Goal: Information Seeking & Learning: Learn about a topic

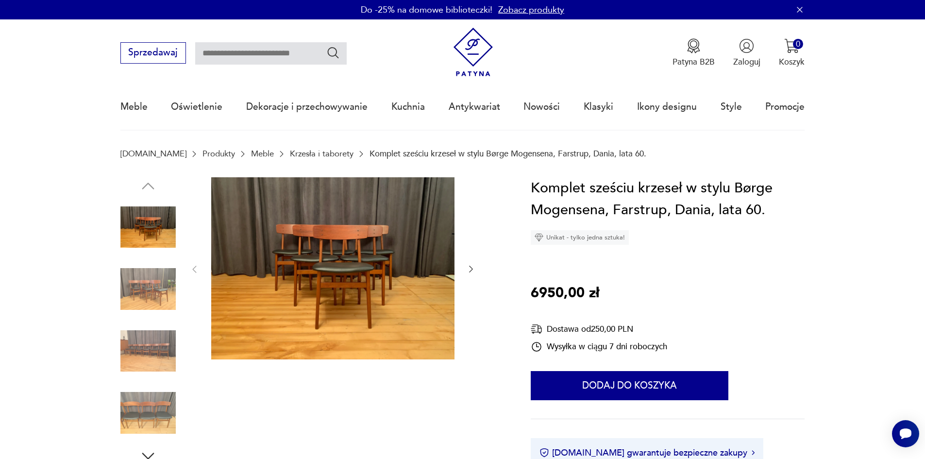
click at [471, 272] on icon "button" at bounding box center [471, 269] width 10 height 10
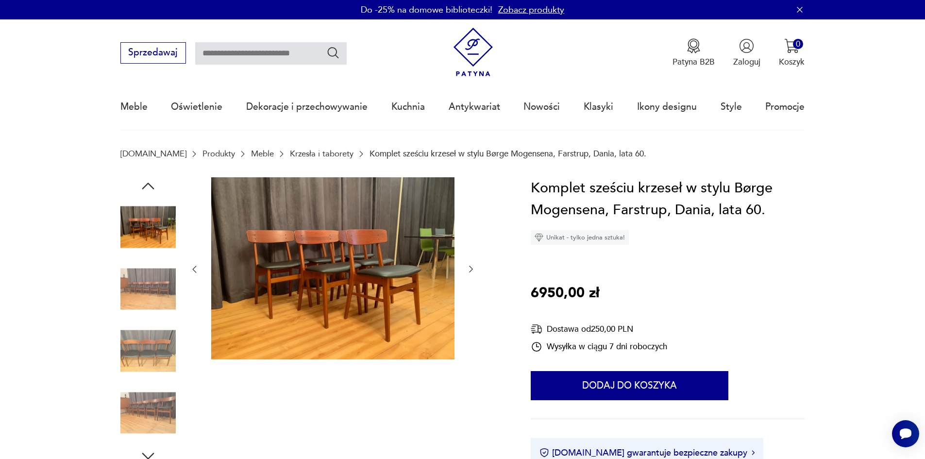
click at [471, 272] on icon "button" at bounding box center [471, 269] width 10 height 10
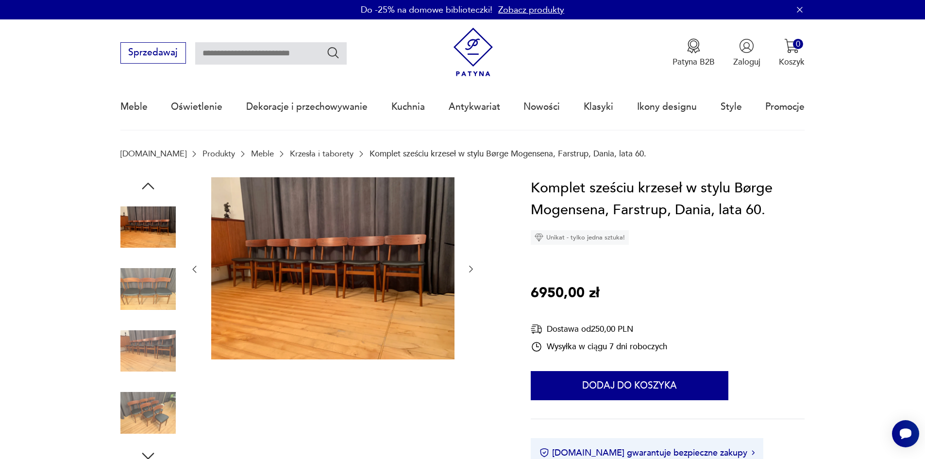
click at [471, 272] on icon "button" at bounding box center [471, 269] width 10 height 10
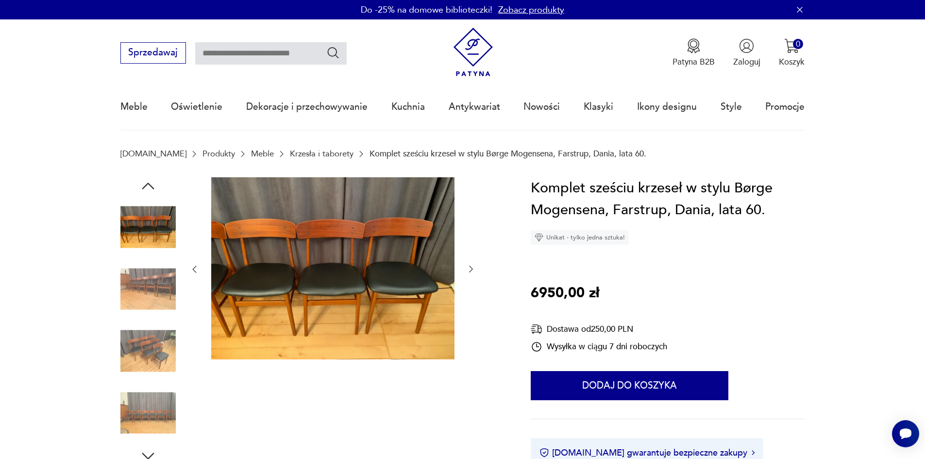
click at [471, 272] on icon "button" at bounding box center [471, 269] width 10 height 10
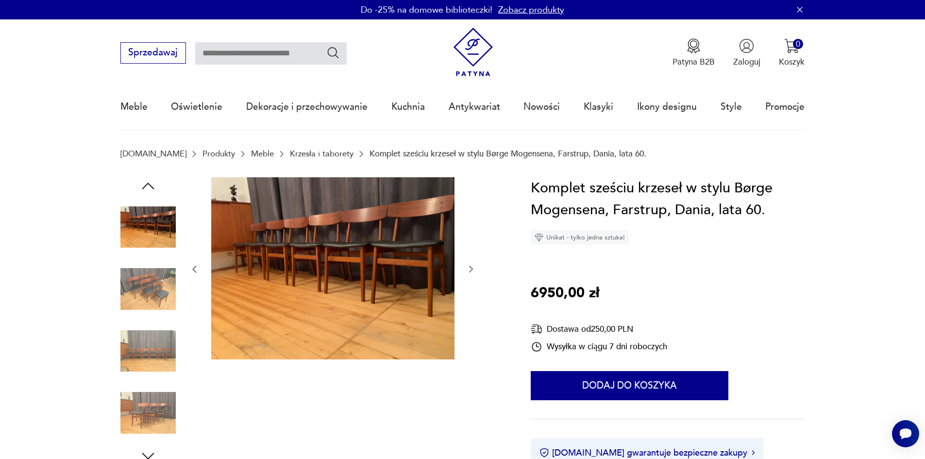
click at [471, 272] on icon "button" at bounding box center [471, 269] width 10 height 10
